Goal: Information Seeking & Learning: Learn about a topic

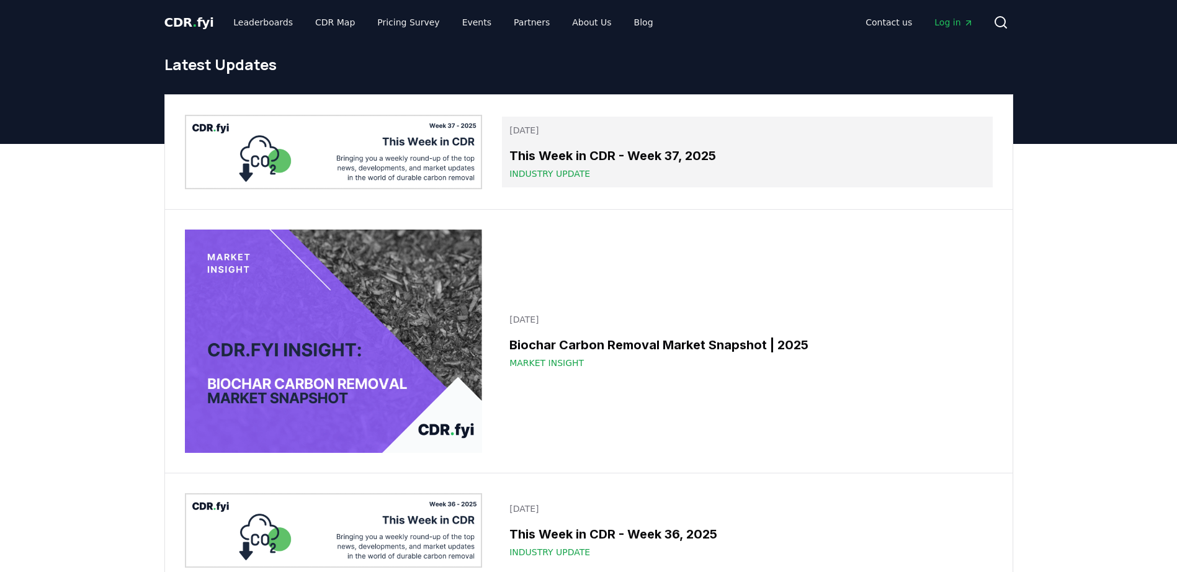
click at [651, 151] on h3 "This Week in CDR - Week 37, 2025" at bounding box center [746, 155] width 475 height 19
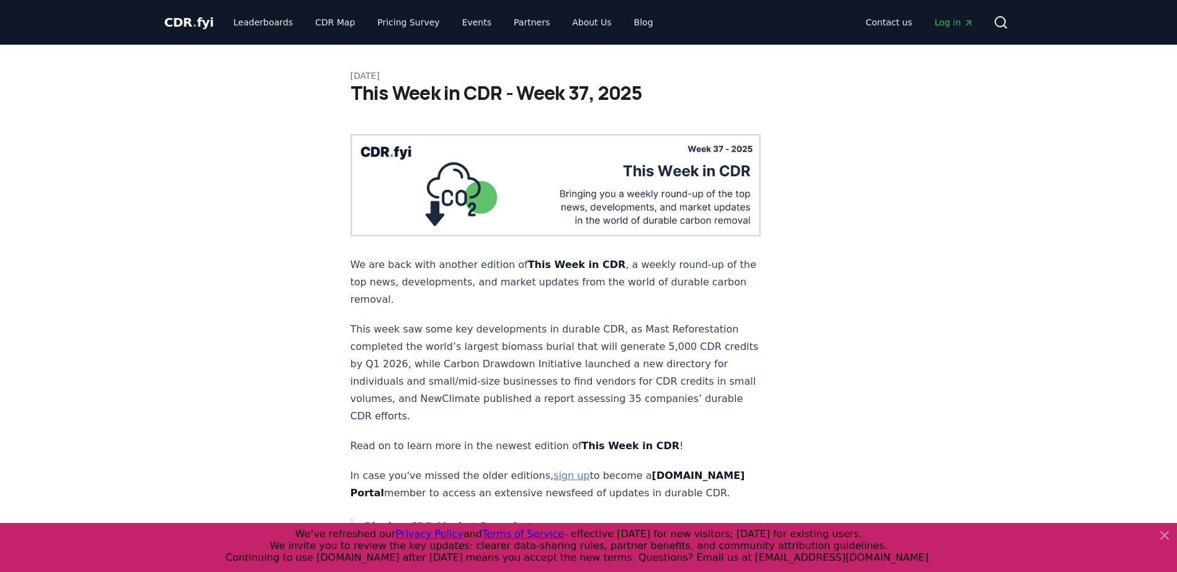
click at [536, 329] on p "This week saw some key developments in durable CDR, as Mast Reforestation compl…" at bounding box center [556, 373] width 411 height 104
copy p "burial"
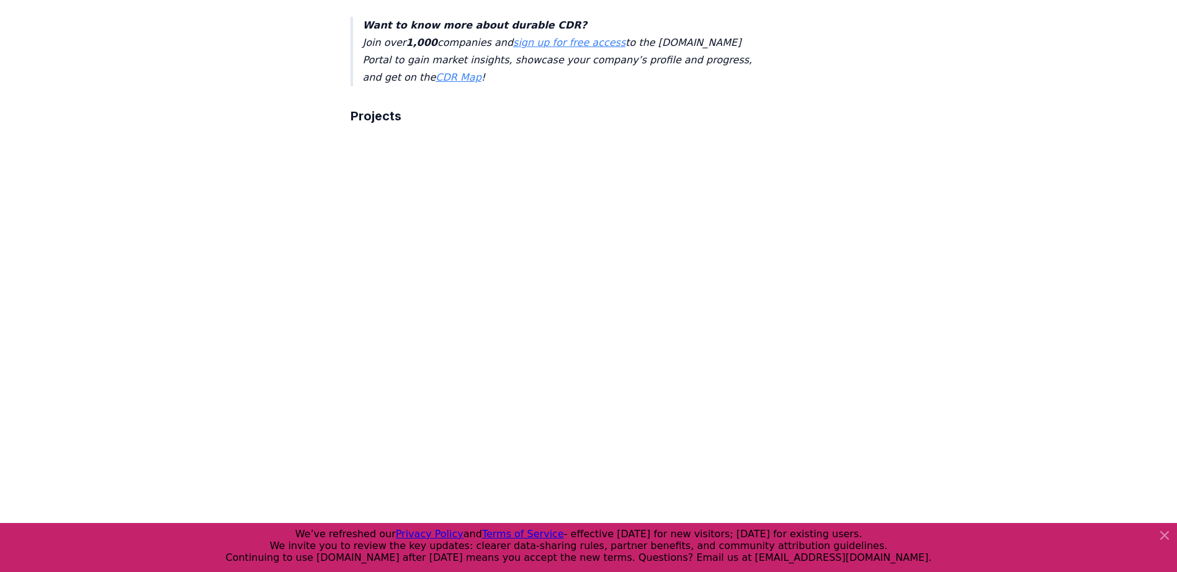
scroll to position [1272, 0]
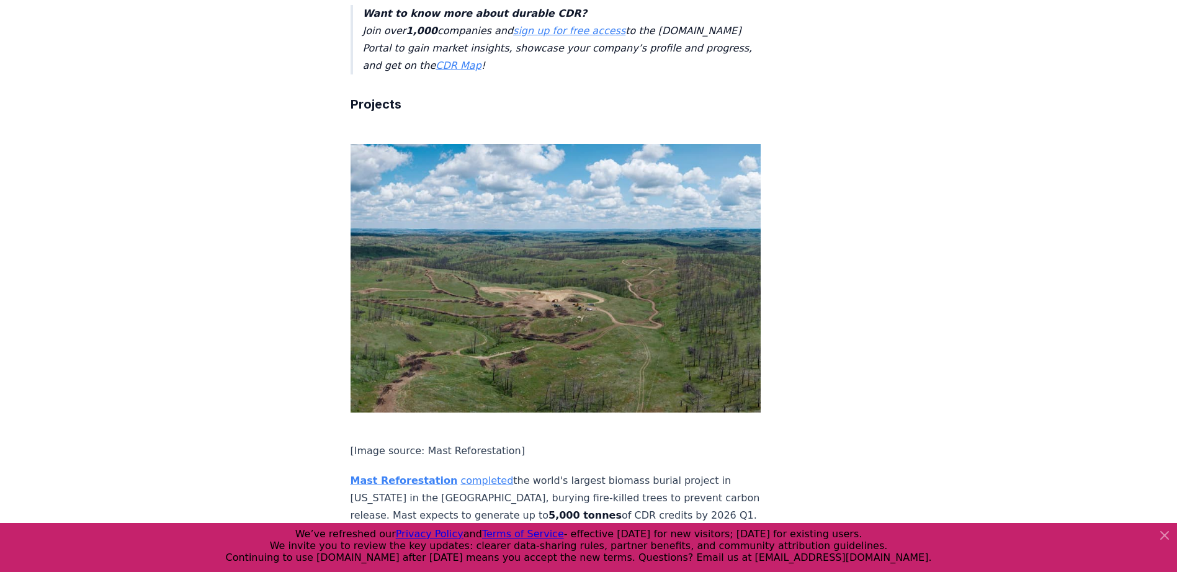
click at [480, 475] on link "completed" at bounding box center [486, 481] width 53 height 12
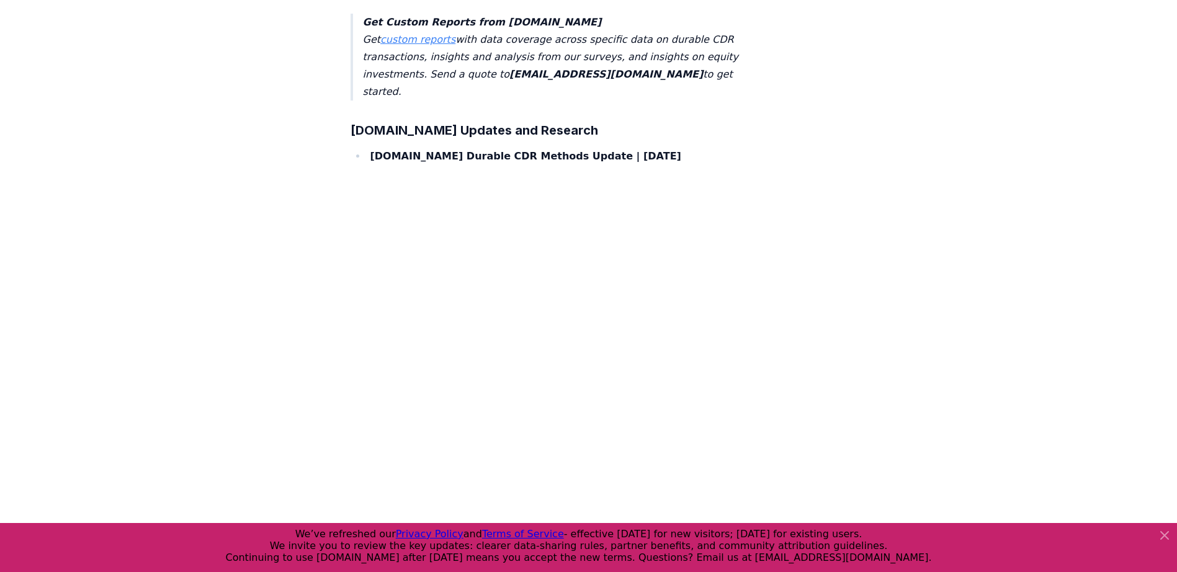
scroll to position [4161, 0]
